Goal: Task Accomplishment & Management: Manage account settings

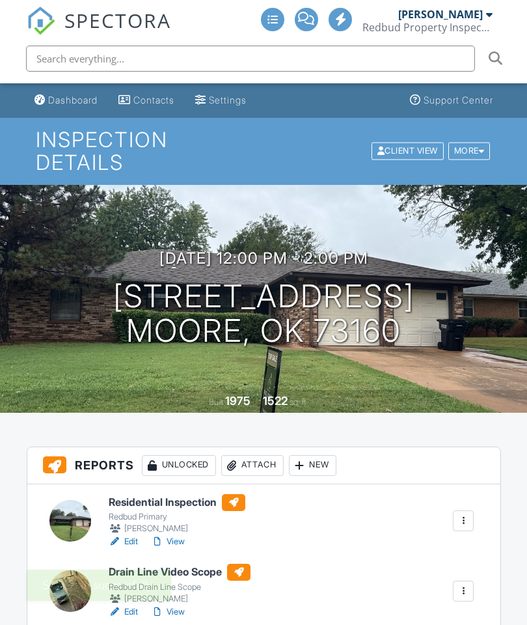
click at [269, 468] on div "Attach" at bounding box center [252, 465] width 62 height 21
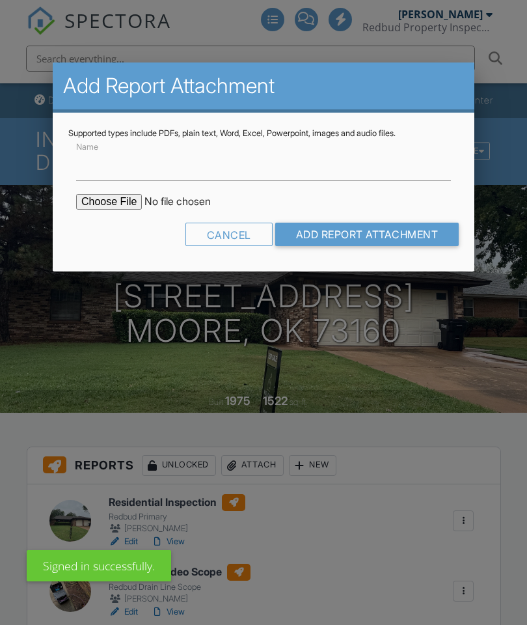
click at [223, 245] on div "Cancel" at bounding box center [228, 234] width 87 height 23
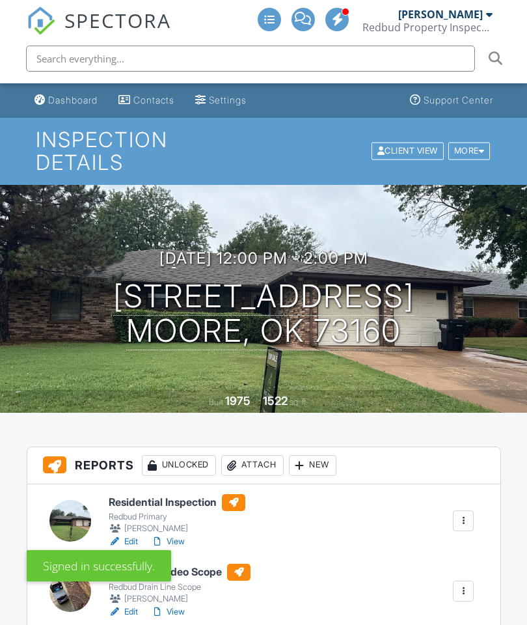
click at [42, 27] on img at bounding box center [41, 21] width 29 height 29
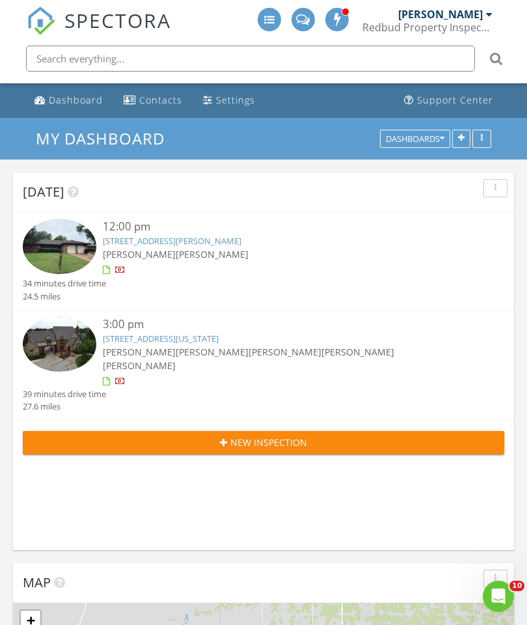
click at [326, 347] on span "[PERSON_NAME]" at bounding box center [357, 352] width 73 height 12
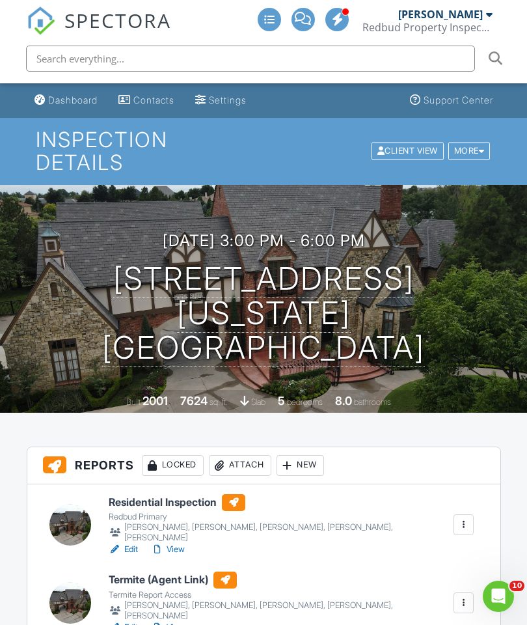
click at [262, 466] on div "Attach" at bounding box center [240, 465] width 62 height 21
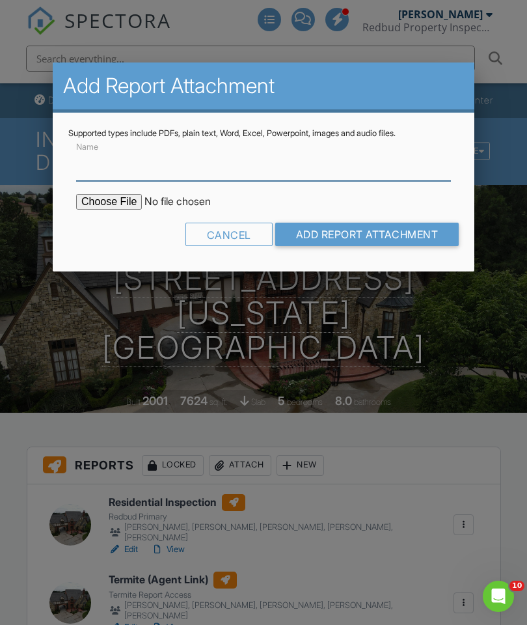
click at [234, 162] on input "Name" at bounding box center [263, 165] width 375 height 32
type input "Termite Inspection Report"
click at [116, 198] on input "file" at bounding box center [186, 202] width 221 height 16
type input "C:\fakepath\[STREET_ADDRESS]. TIR.pdf"
click at [420, 238] on input "Add Report Attachment" at bounding box center [367, 234] width 184 height 23
